Goal: Find specific page/section: Find specific page/section

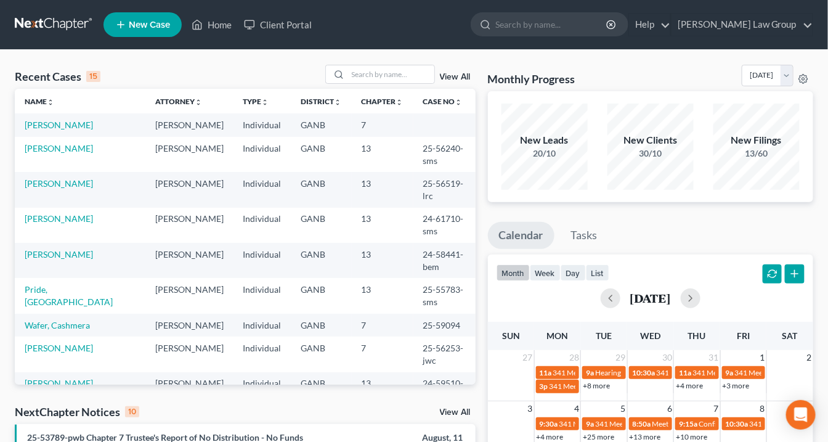
drag, startPoint x: 132, startPoint y: 320, endPoint x: 155, endPoint y: 250, distance: 74.6
click at [132, 318] on tbody "[PERSON_NAME] [PERSON_NAME] Individual GANB 7 [PERSON_NAME] [PERSON_NAME] Indiv…" at bounding box center [245, 372] width 461 height 518
click at [367, 74] on input "search" at bounding box center [391, 74] width 86 height 18
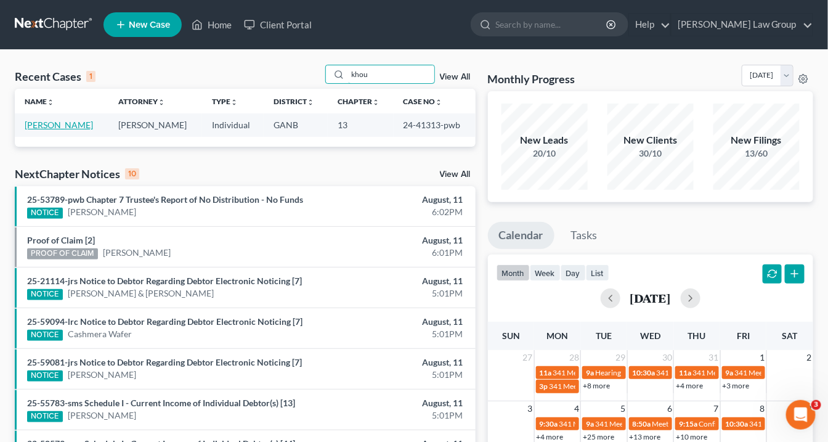
type input "khou"
click at [70, 123] on link "[PERSON_NAME]" at bounding box center [59, 125] width 68 height 10
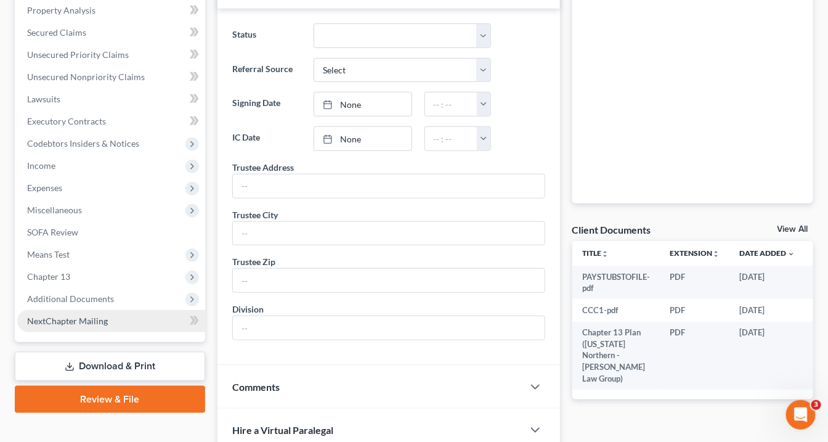
scroll to position [247, 0]
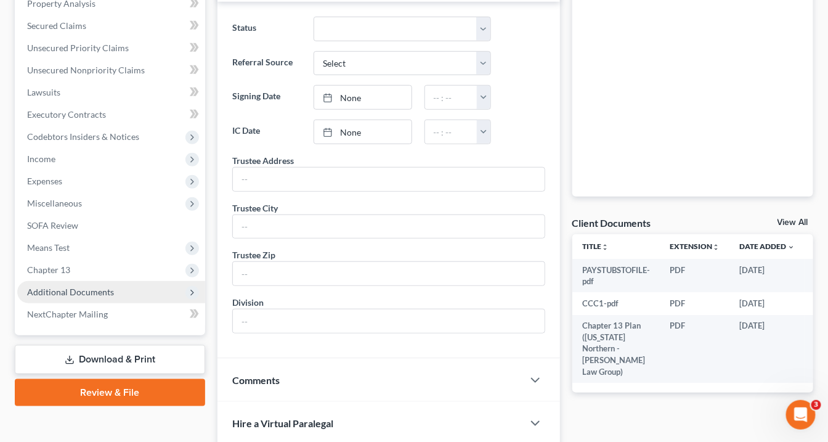
click at [100, 293] on span "Additional Documents" at bounding box center [70, 292] width 87 height 10
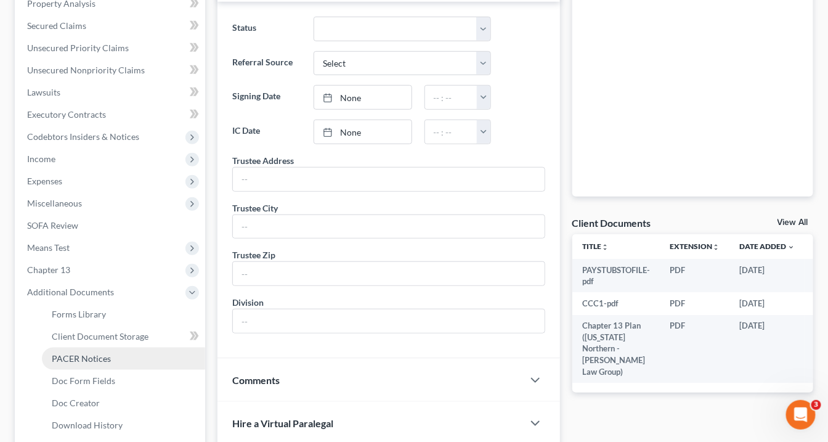
click at [110, 356] on link "PACER Notices" at bounding box center [123, 359] width 163 height 22
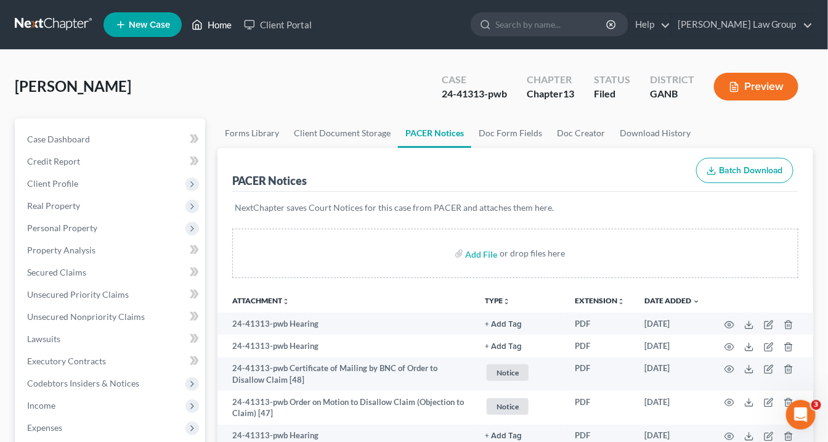
click at [220, 25] on link "Home" at bounding box center [211, 25] width 52 height 22
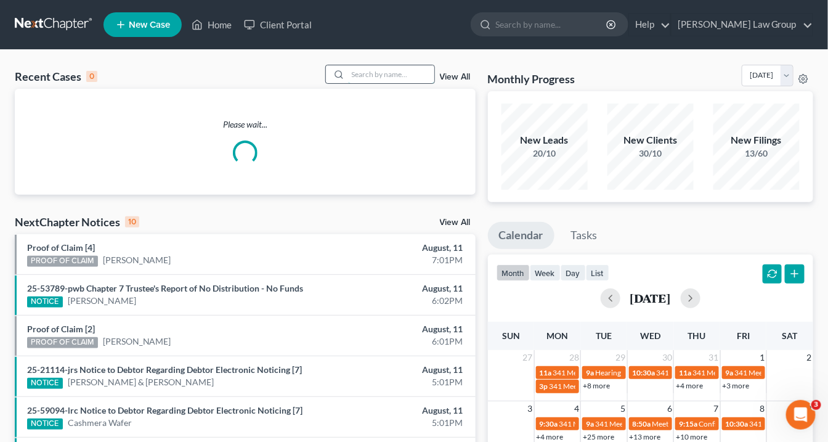
click at [369, 78] on input "search" at bounding box center [391, 74] width 86 height 18
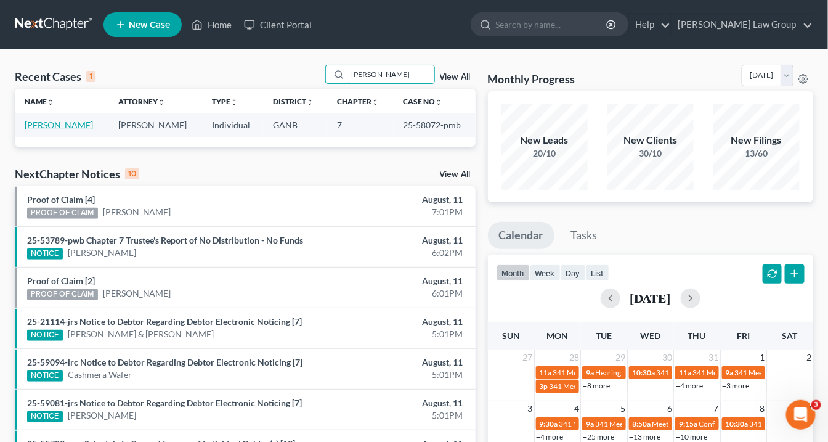
type input "[PERSON_NAME]"
click at [74, 124] on link "[PERSON_NAME]" at bounding box center [59, 125] width 68 height 10
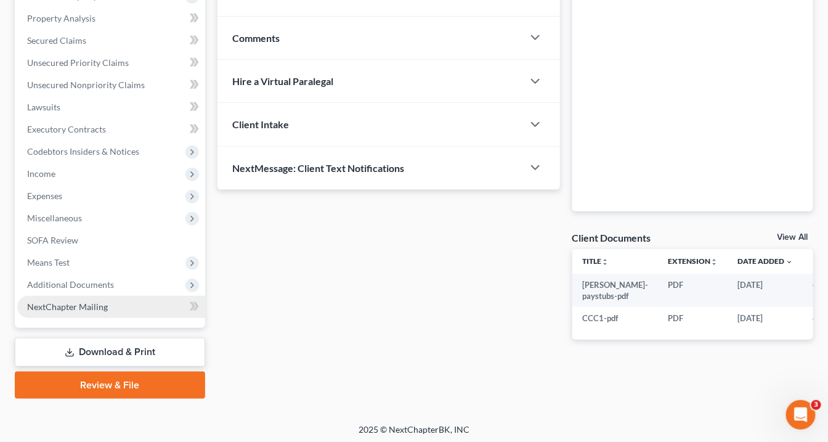
scroll to position [234, 0]
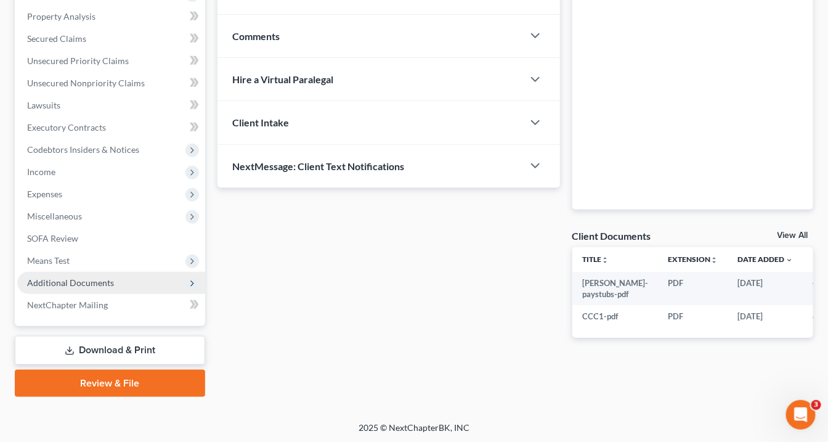
click at [57, 279] on span "Additional Documents" at bounding box center [70, 282] width 87 height 10
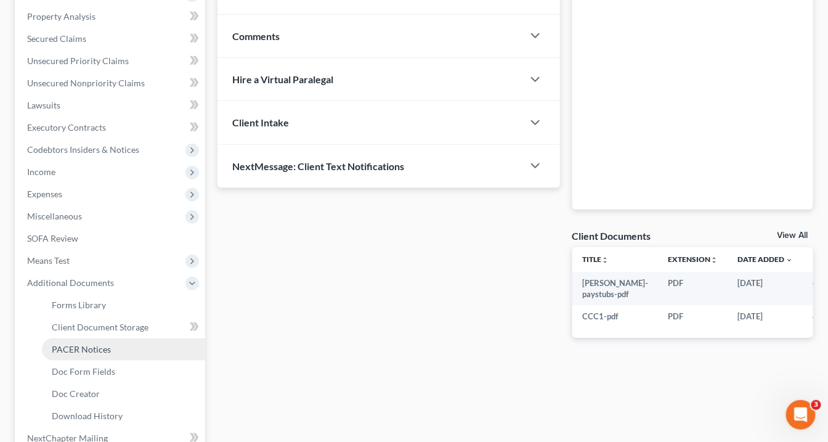
click at [72, 346] on span "PACER Notices" at bounding box center [81, 349] width 59 height 10
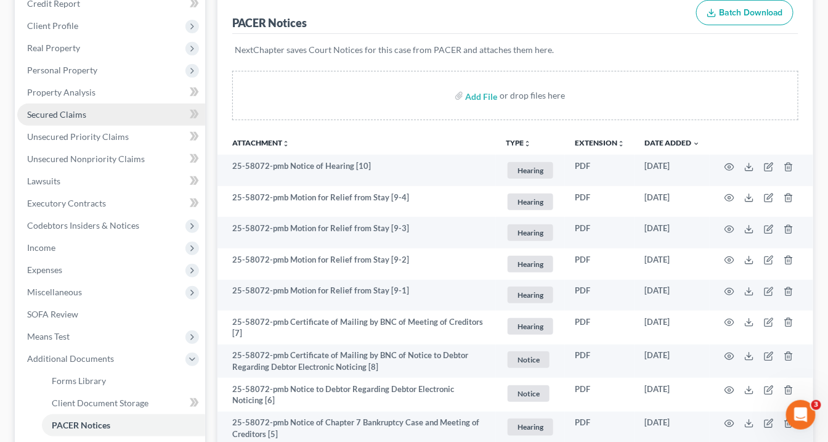
scroll to position [97, 0]
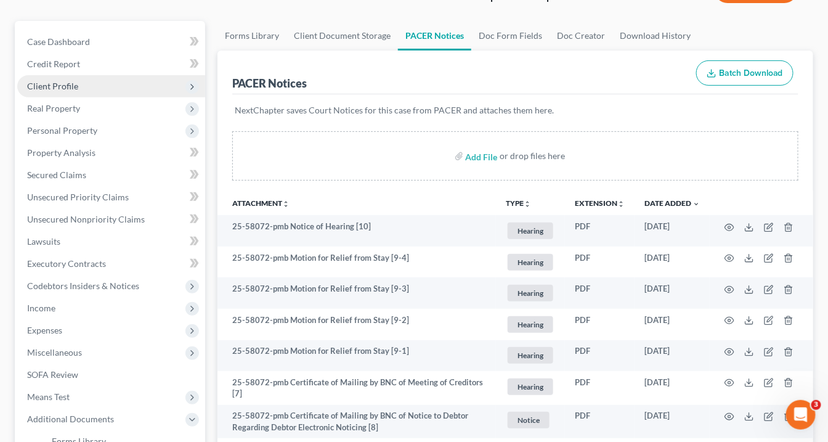
click at [68, 84] on span "Client Profile" at bounding box center [52, 86] width 51 height 10
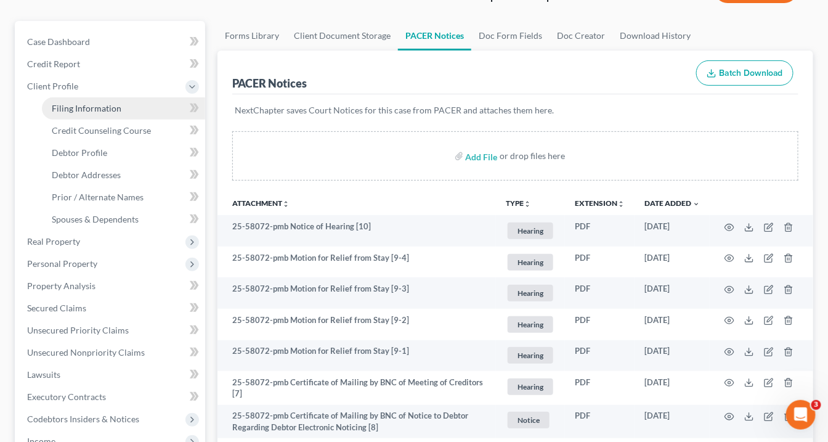
click at [69, 107] on span "Filing Information" at bounding box center [87, 108] width 70 height 10
select select "1"
select select "0"
select select "10"
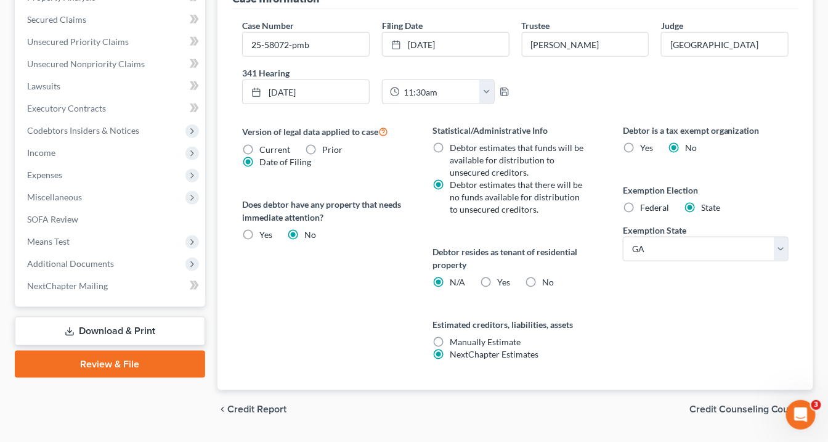
scroll to position [394, 0]
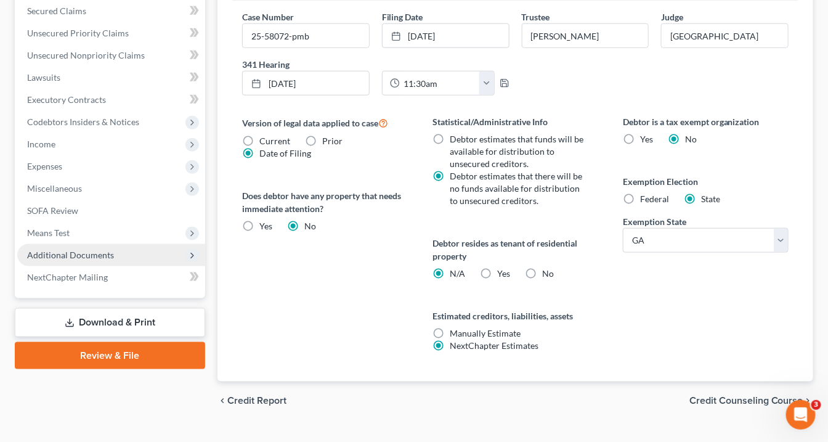
click at [87, 256] on span "Additional Documents" at bounding box center [70, 255] width 87 height 10
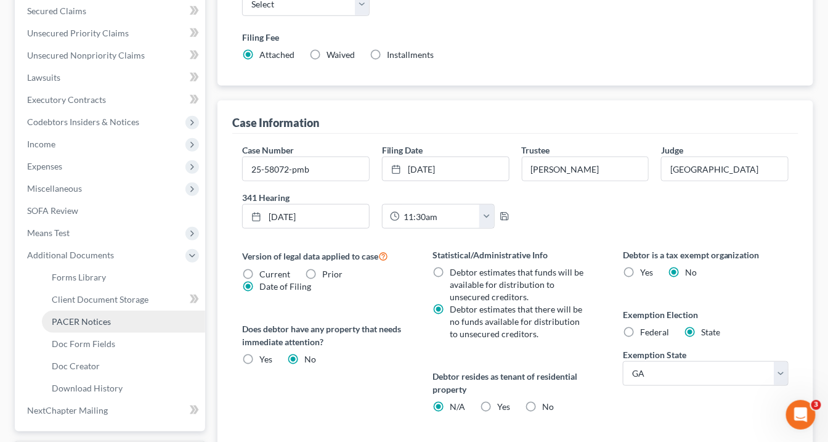
click at [113, 323] on link "PACER Notices" at bounding box center [123, 322] width 163 height 22
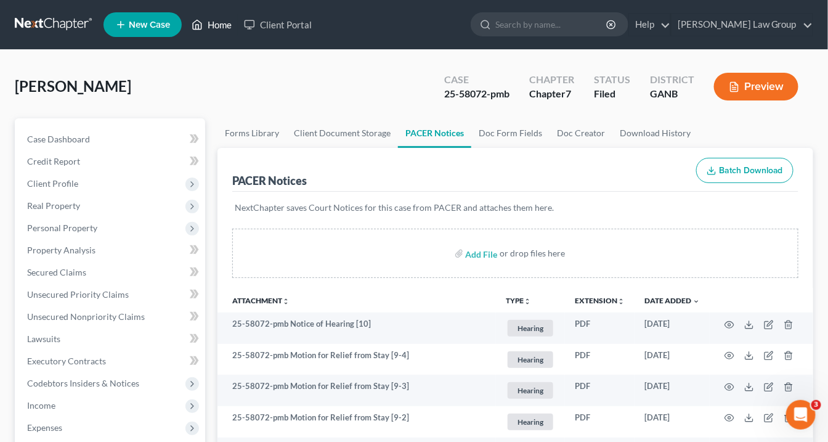
click at [219, 24] on link "Home" at bounding box center [211, 25] width 52 height 22
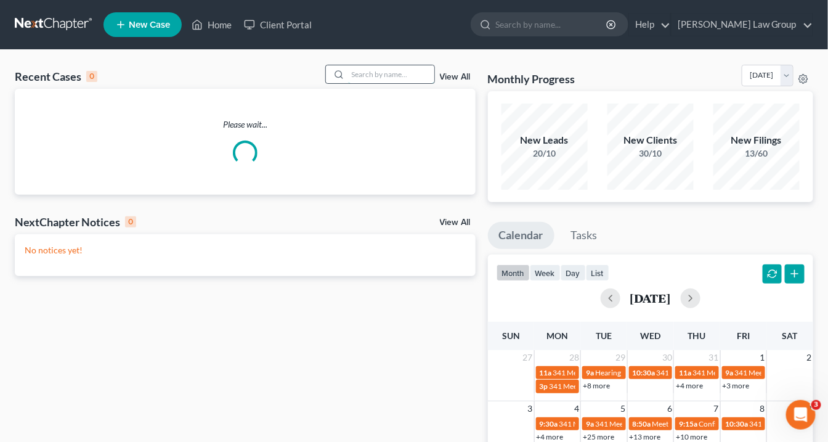
click at [373, 75] on input "search" at bounding box center [391, 74] width 86 height 18
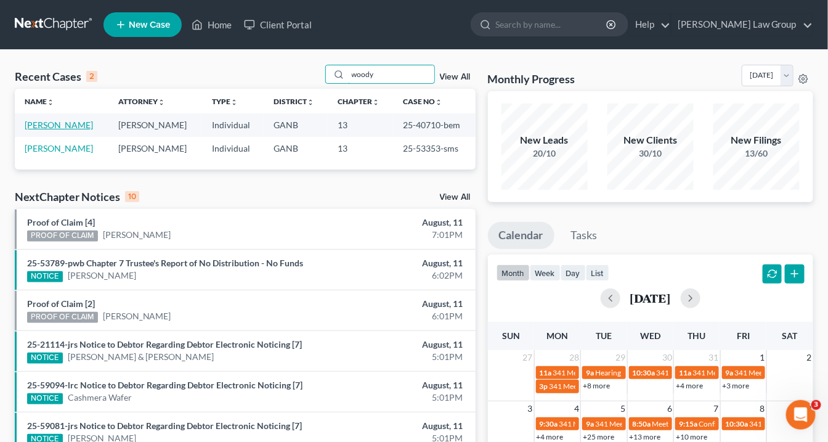
type input "woody"
click at [63, 126] on link "[PERSON_NAME]" at bounding box center [59, 125] width 68 height 10
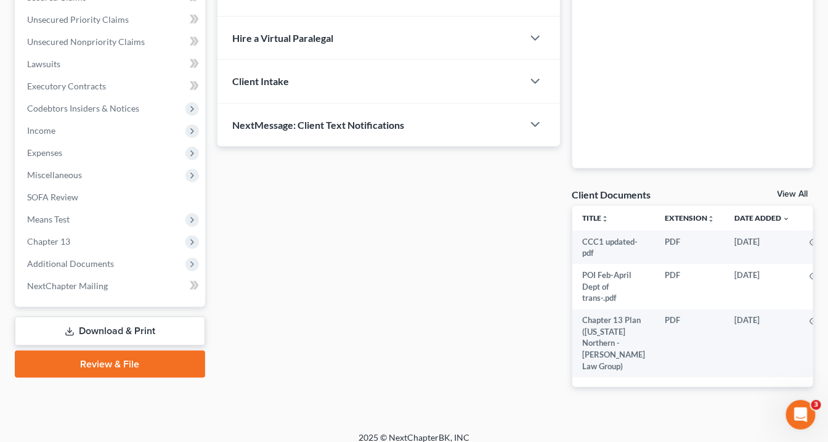
scroll to position [297, 0]
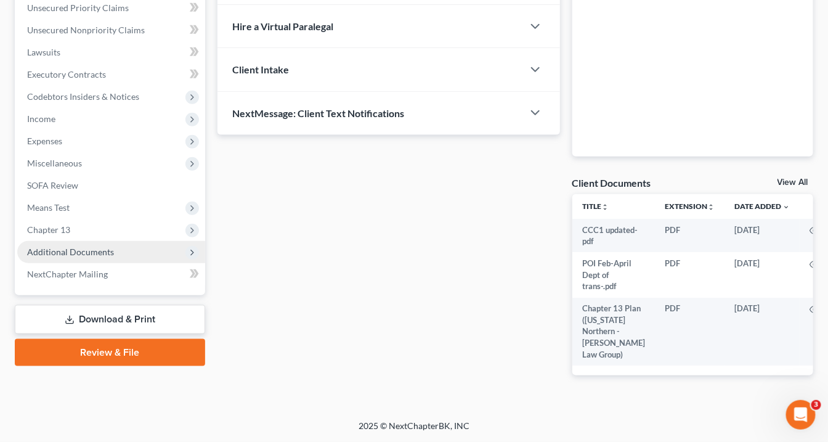
click at [123, 242] on span "Additional Documents" at bounding box center [111, 252] width 188 height 22
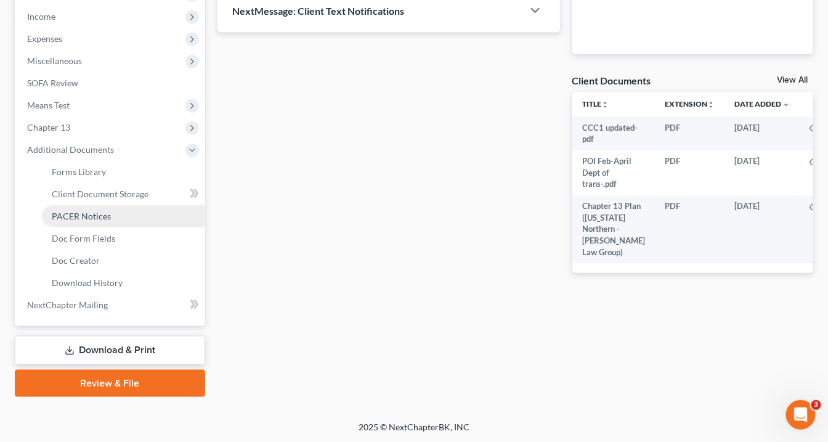
click at [92, 208] on link "PACER Notices" at bounding box center [123, 216] width 163 height 22
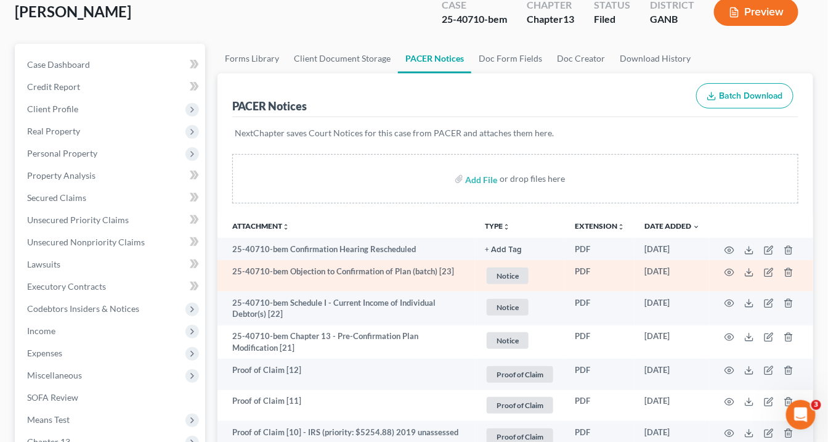
scroll to position [99, 0]
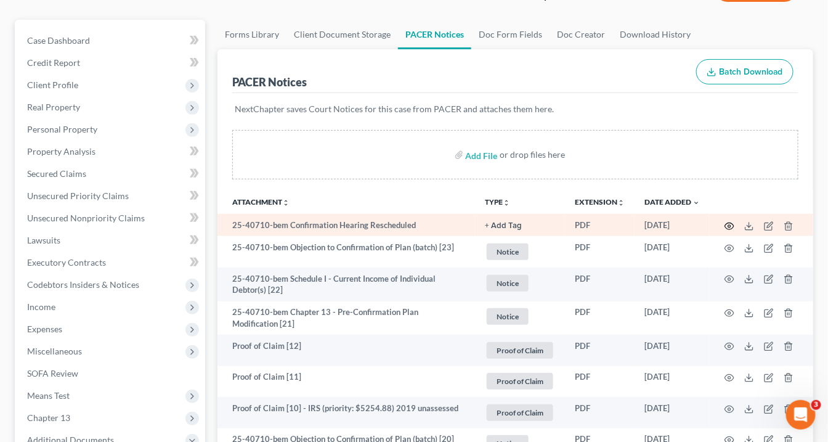
click at [730, 226] on icon "button" at bounding box center [730, 226] width 10 height 10
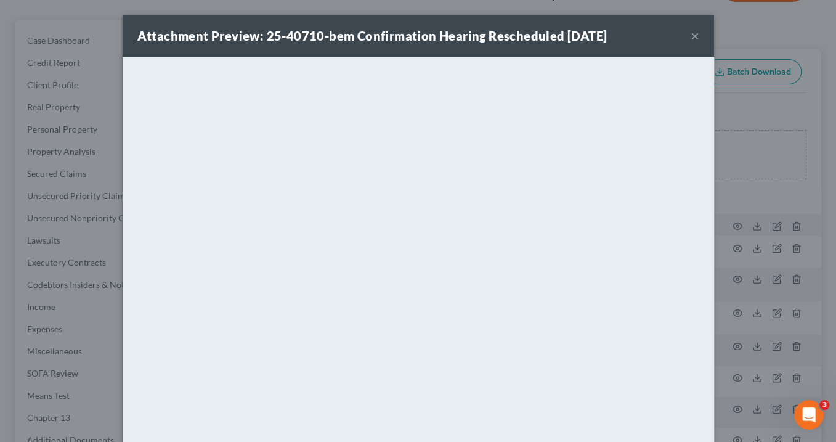
click at [691, 34] on button "×" at bounding box center [695, 35] width 9 height 15
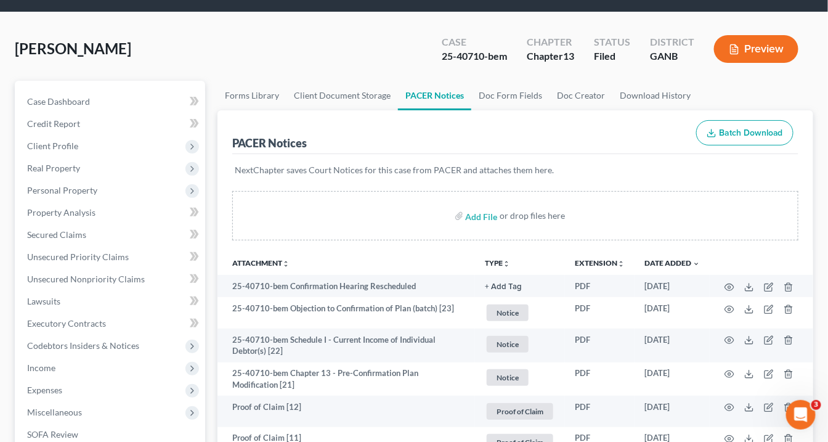
scroll to position [0, 0]
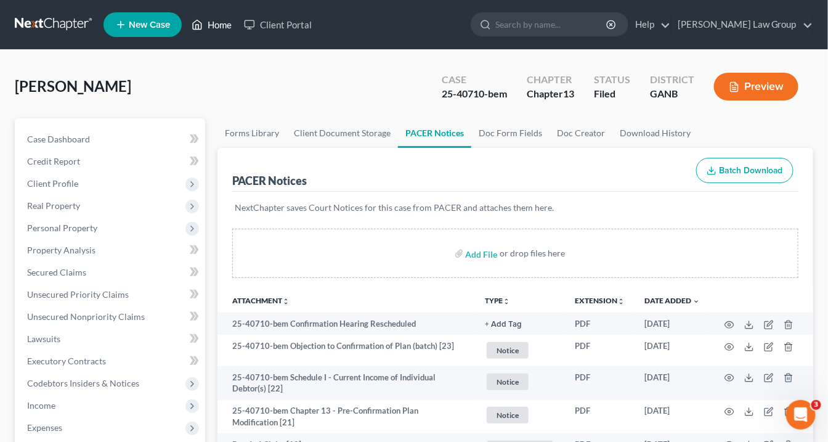
drag, startPoint x: 214, startPoint y: 20, endPoint x: 230, endPoint y: 23, distance: 15.7
click at [214, 20] on link "Home" at bounding box center [211, 25] width 52 height 22
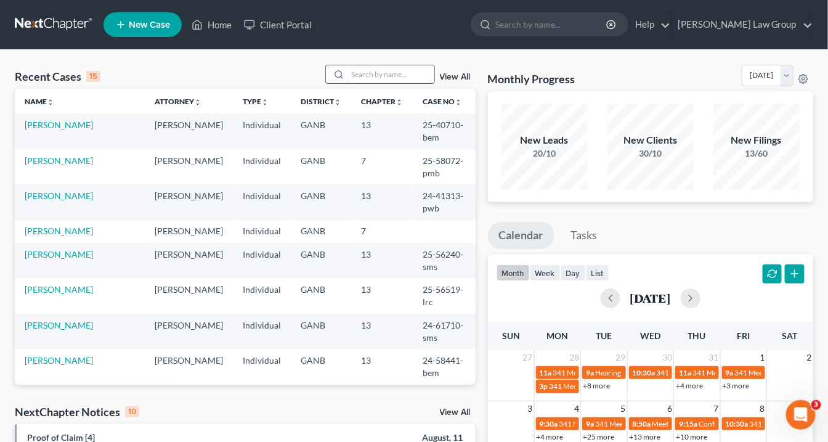
click at [373, 76] on input "search" at bounding box center [391, 74] width 86 height 18
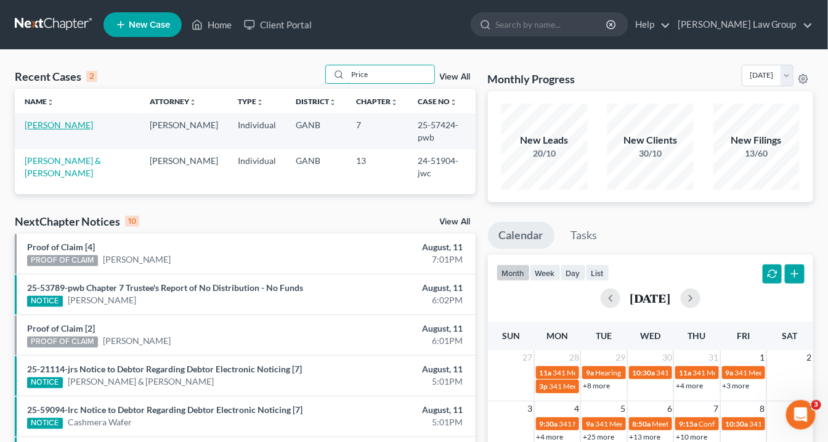
type input "Price"
click at [51, 124] on link "[PERSON_NAME]" at bounding box center [59, 125] width 68 height 10
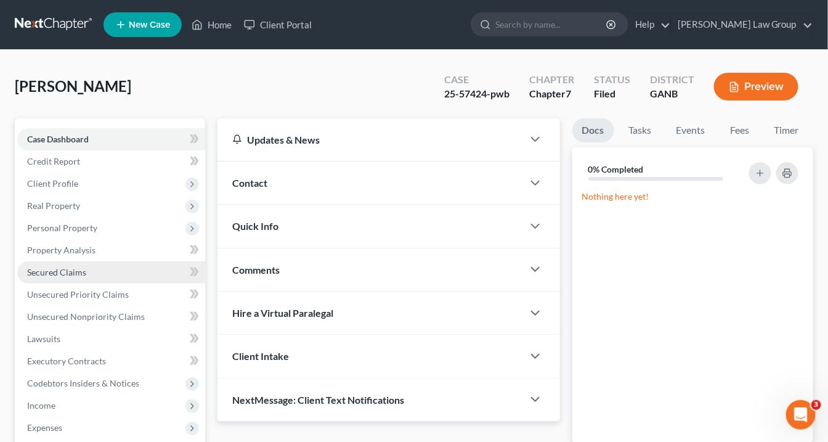
click at [77, 271] on span "Secured Claims" at bounding box center [56, 272] width 59 height 10
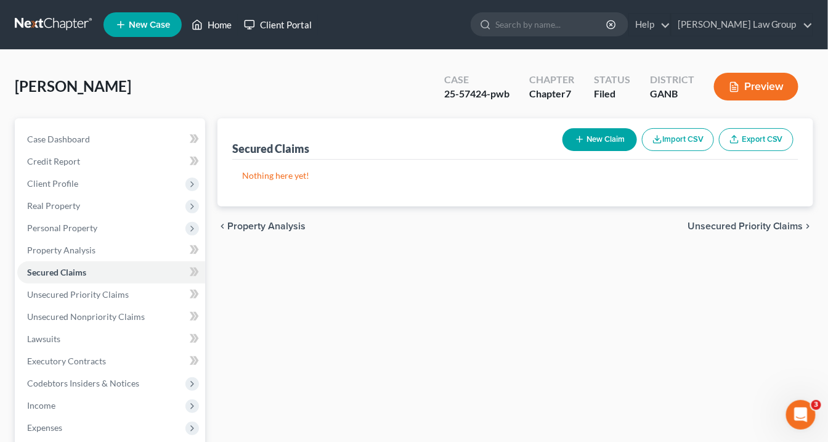
drag, startPoint x: 225, startPoint y: 25, endPoint x: 303, endPoint y: 29, distance: 77.8
click at [225, 25] on link "Home" at bounding box center [211, 25] width 52 height 22
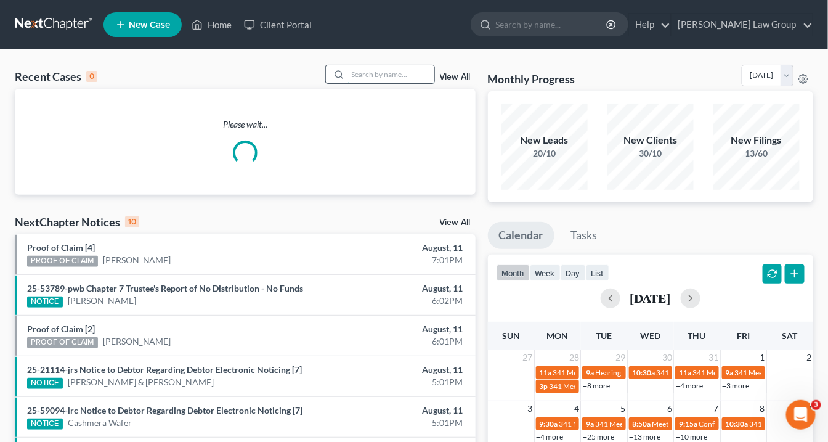
drag, startPoint x: 397, startPoint y: 71, endPoint x: 405, endPoint y: 65, distance: 9.6
click at [400, 70] on input "search" at bounding box center [391, 74] width 86 height 18
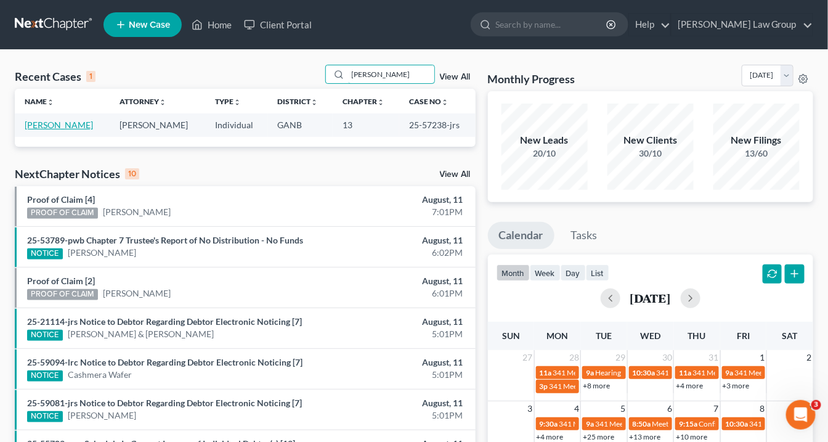
type input "[PERSON_NAME]"
click at [61, 121] on link "[PERSON_NAME]" at bounding box center [59, 125] width 68 height 10
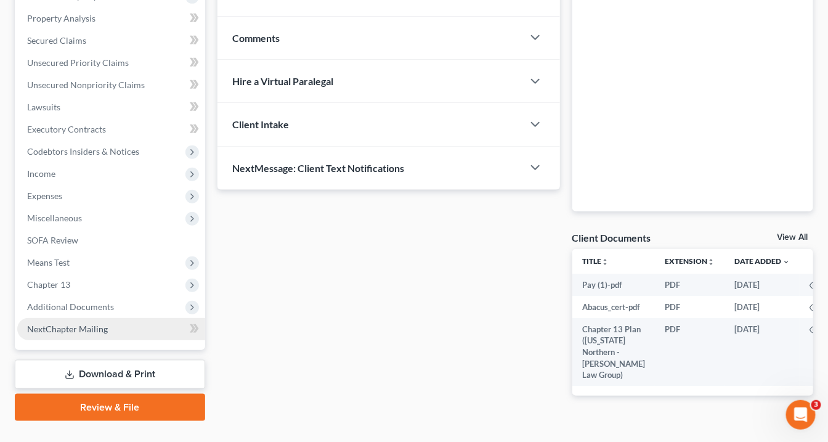
scroll to position [274, 0]
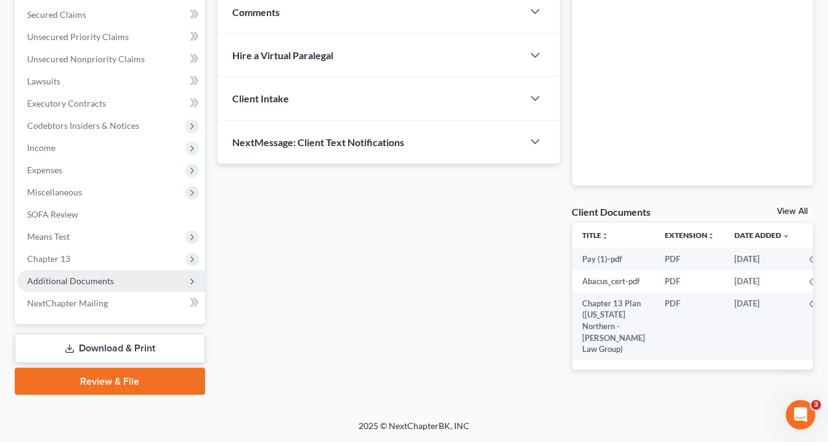
click at [96, 275] on span "Additional Documents" at bounding box center [70, 280] width 87 height 10
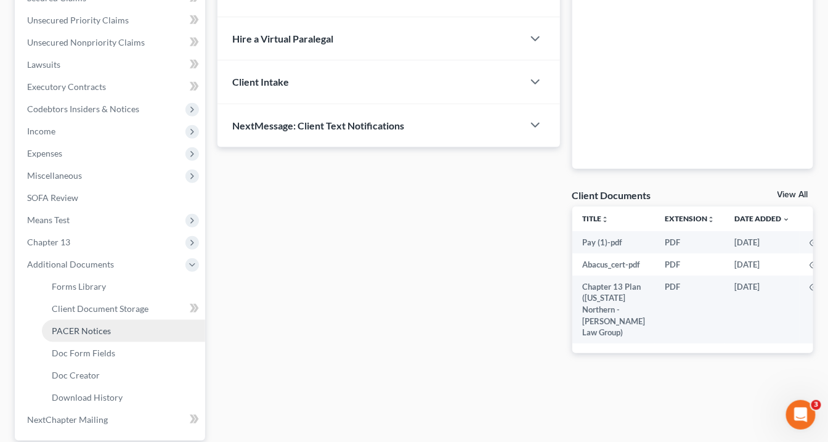
click at [94, 328] on span "PACER Notices" at bounding box center [81, 330] width 59 height 10
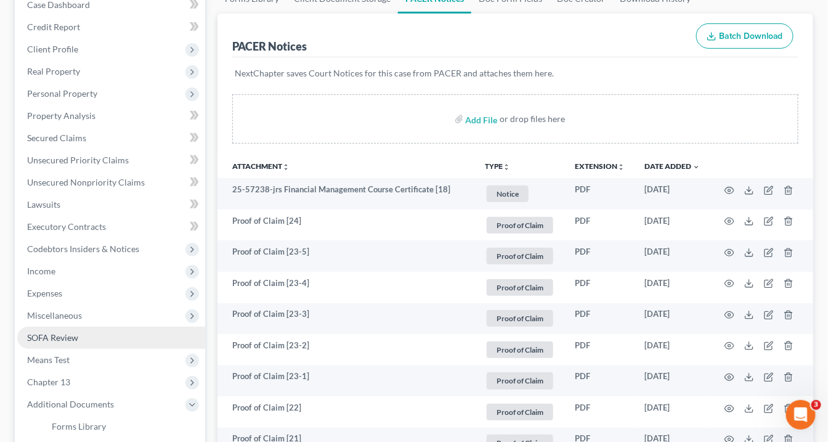
scroll to position [148, 0]
